Goal: Complete application form

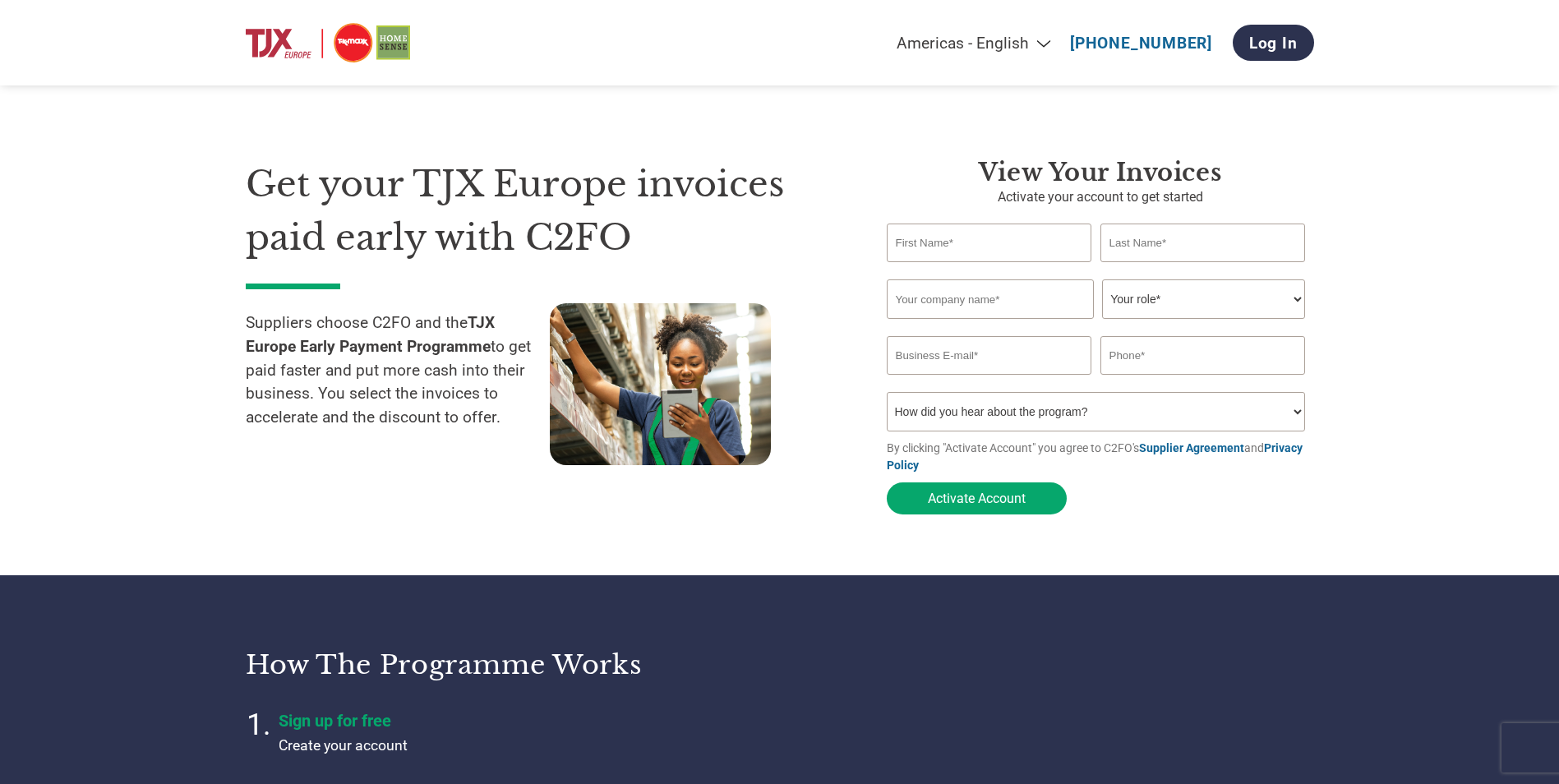
select select "en-[GEOGRAPHIC_DATA]"
click at [992, 244] on input "text" at bounding box center [990, 243] width 206 height 39
click at [970, 250] on input "text" at bounding box center [990, 243] width 206 height 39
type input "Kirsty"
type input "[PERSON_NAME]"
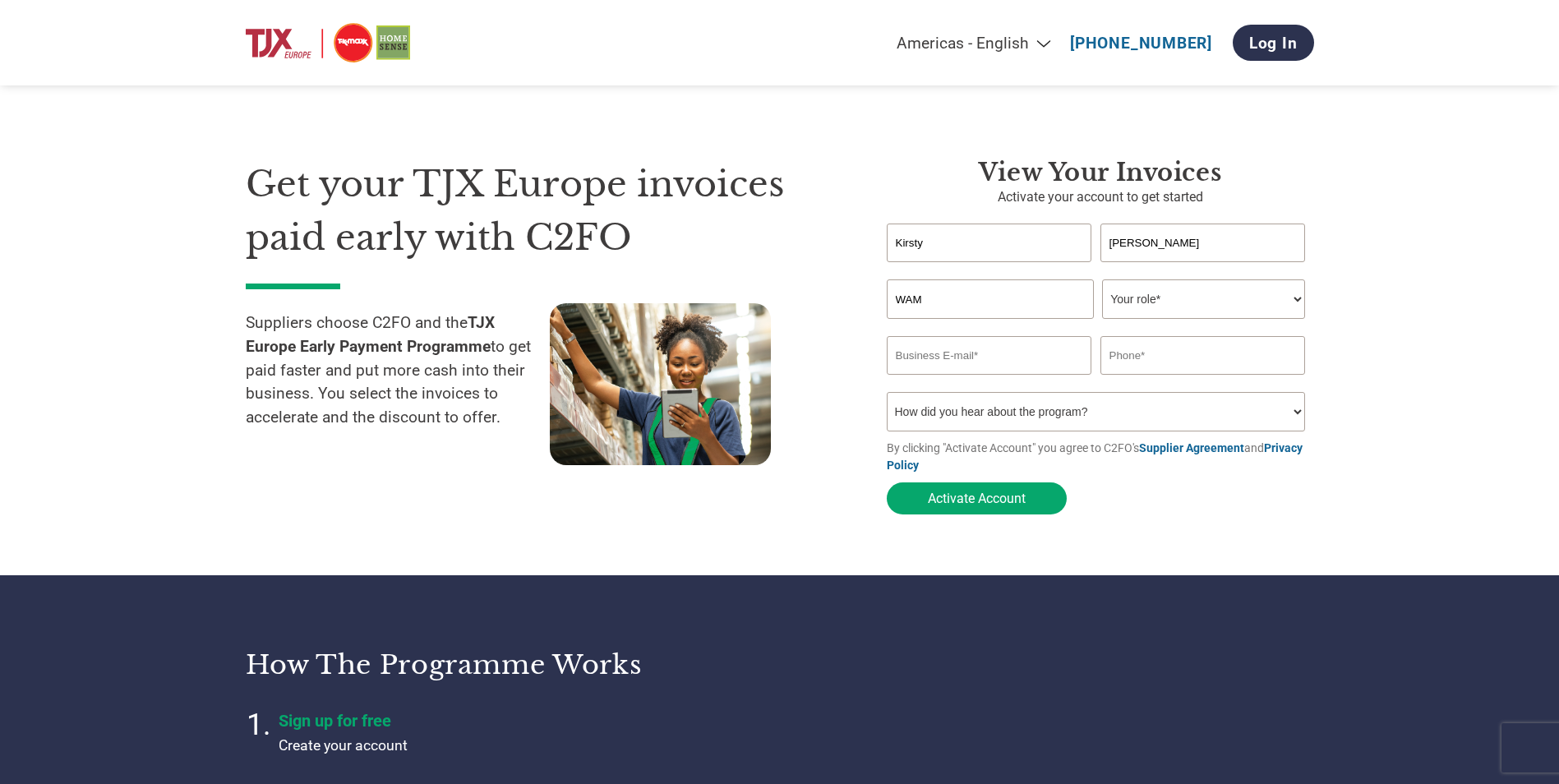
type input "WAM Europe Limited"
select select "BOOKKEEPER"
type input "[EMAIL_ADDRESS][PERSON_NAME][DOMAIN_NAME]"
type input "07753702541"
click at [1257, 409] on select "How did you hear about the program? Received a letter Email Social Media Online…" at bounding box center [1097, 411] width 419 height 40
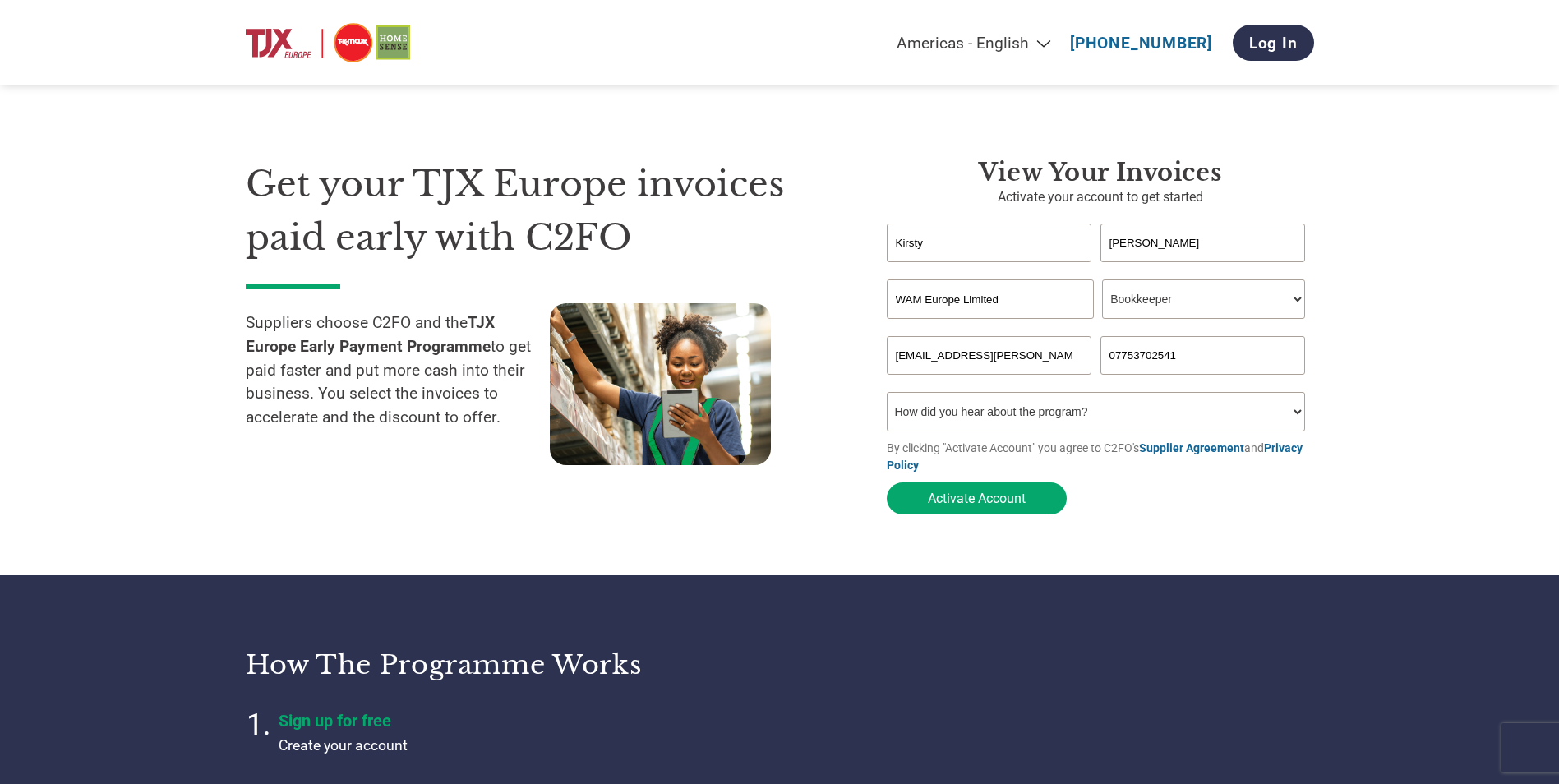
select select "Email"
click at [887, 397] on select "How did you hear about the program? Received a letter Email Social Media Online…" at bounding box center [1097, 411] width 419 height 40
click at [985, 497] on button "Activate Account" at bounding box center [977, 499] width 180 height 32
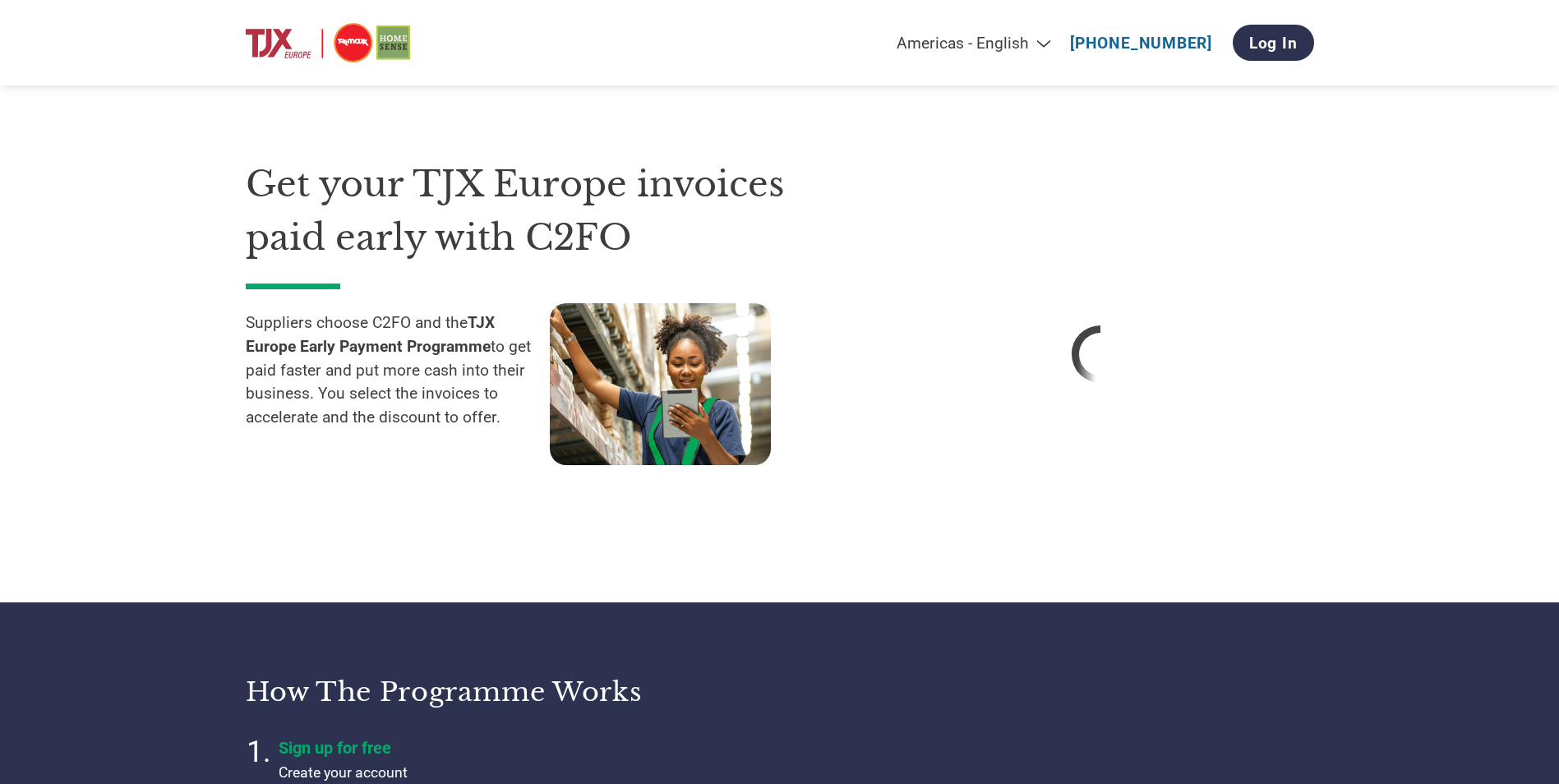
select select "en-[GEOGRAPHIC_DATA]"
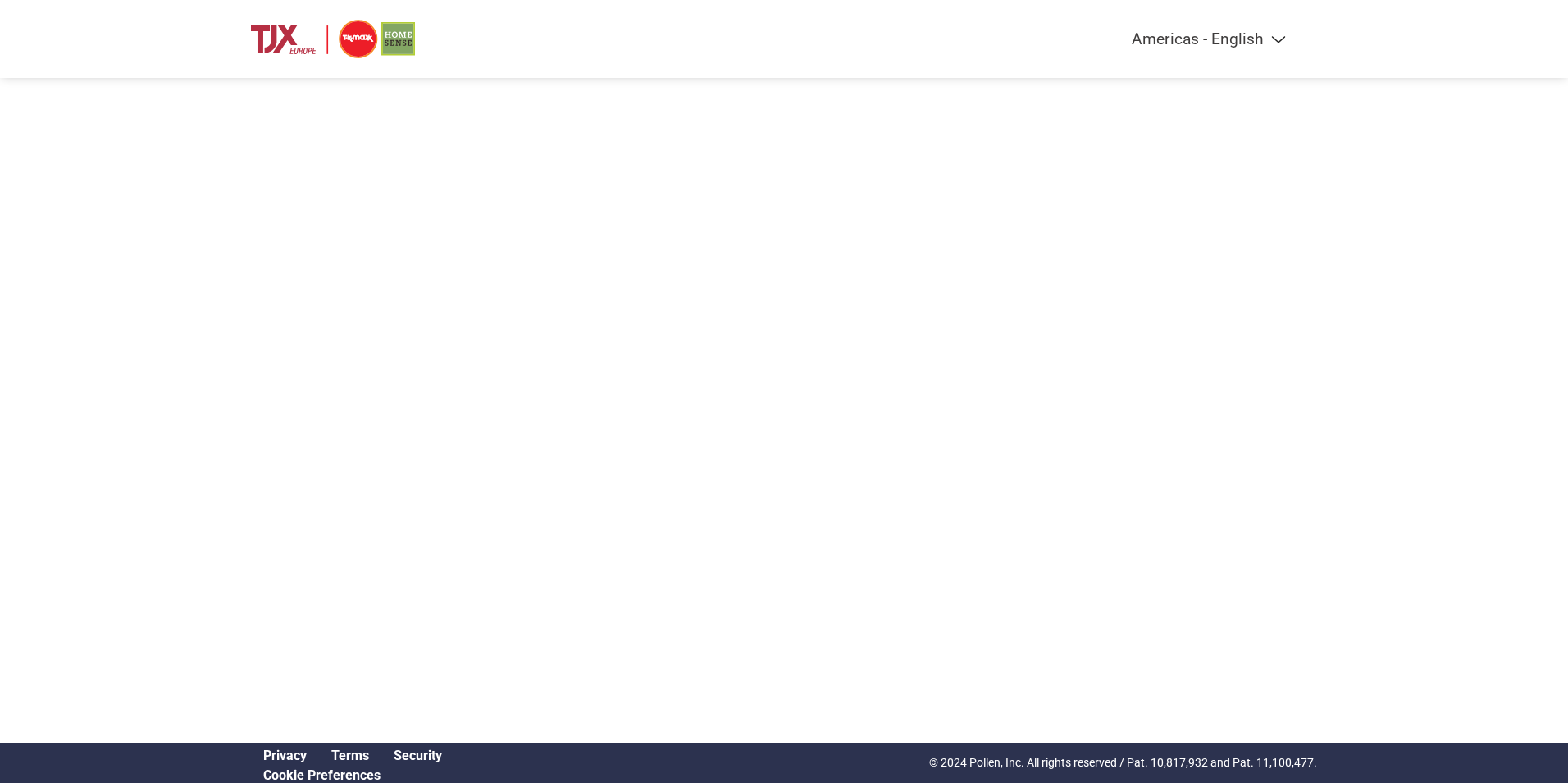
select select "en-[GEOGRAPHIC_DATA]"
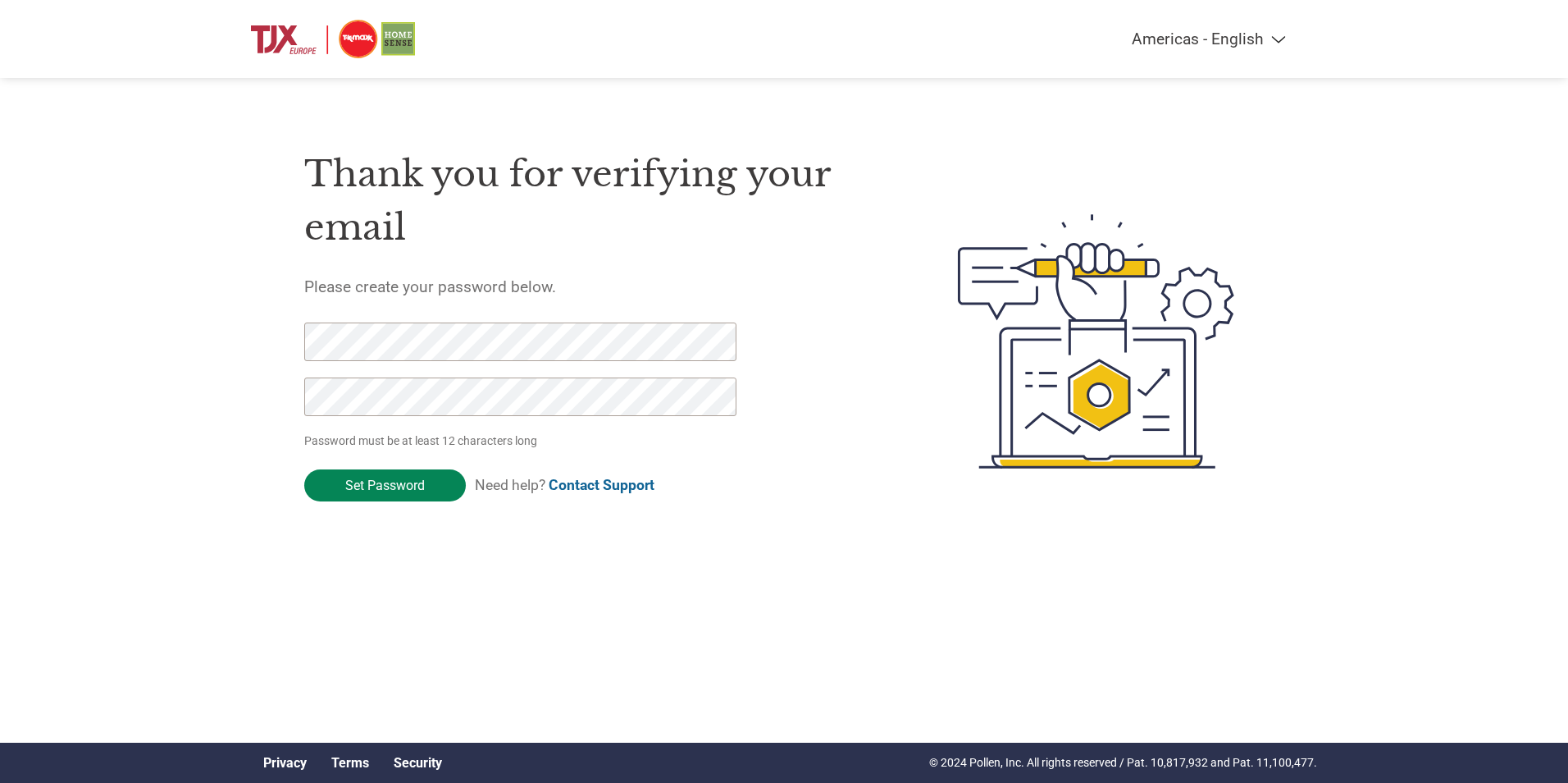
click at [401, 485] on input "Set Password" at bounding box center [385, 486] width 161 height 32
